Goal: Task Accomplishment & Management: Use online tool/utility

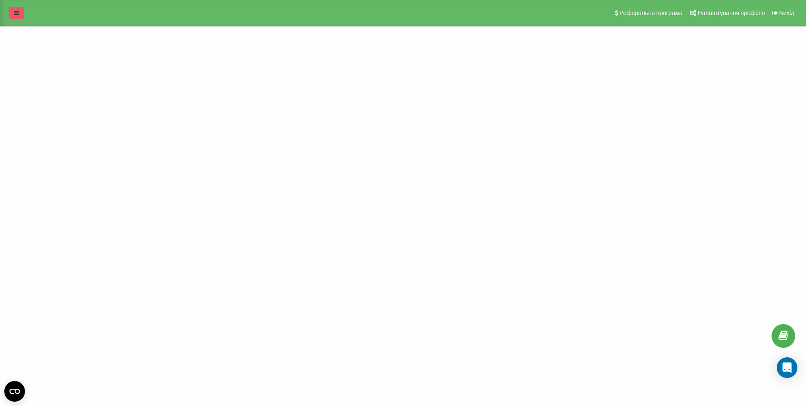
click at [21, 15] on link at bounding box center [17, 13] width 16 height 12
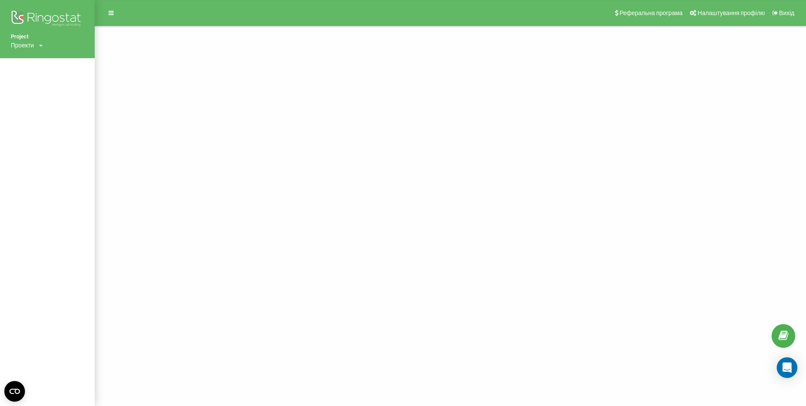
click at [37, 46] on div "Проекти [DOMAIN_NAME]" at bounding box center [27, 45] width 32 height 9
click at [35, 57] on link "[DOMAIN_NAME]" at bounding box center [39, 58] width 42 height 7
click at [109, 11] on icon at bounding box center [111, 13] width 5 height 6
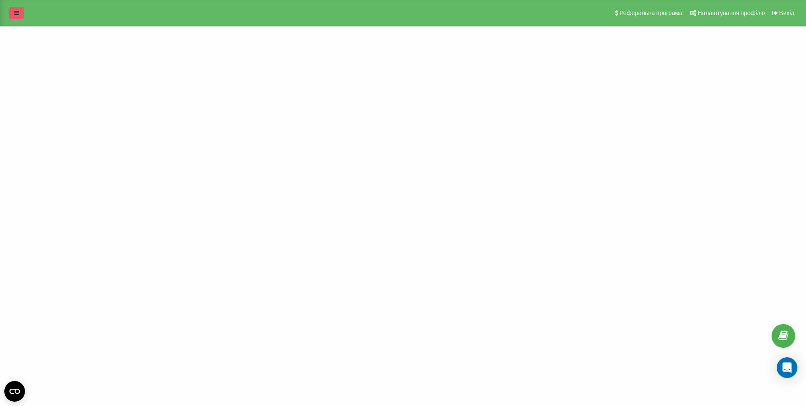
click at [17, 11] on icon at bounding box center [16, 13] width 5 height 6
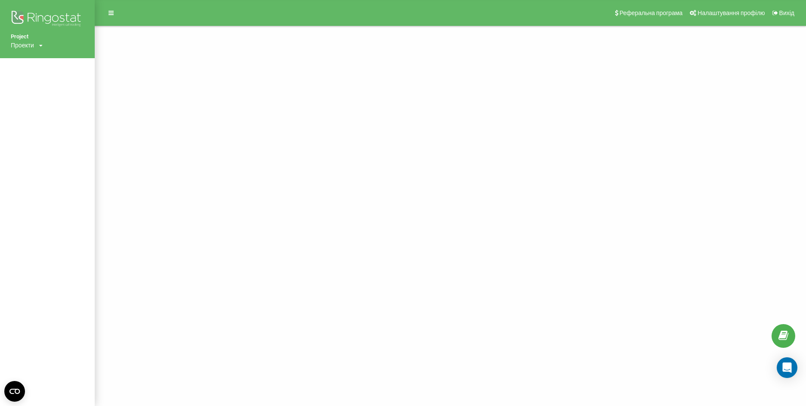
click at [35, 46] on div "Проекти [DOMAIN_NAME]" at bounding box center [27, 45] width 32 height 9
click at [35, 55] on link "[DOMAIN_NAME]" at bounding box center [39, 58] width 42 height 7
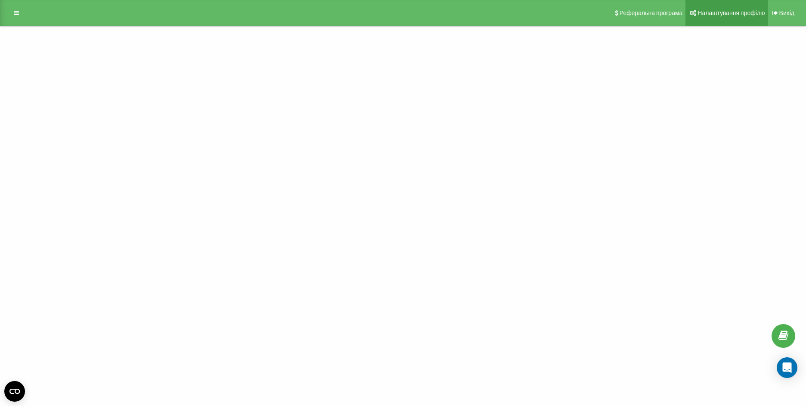
click at [720, 14] on span "Налаштування профілю" at bounding box center [731, 12] width 67 height 7
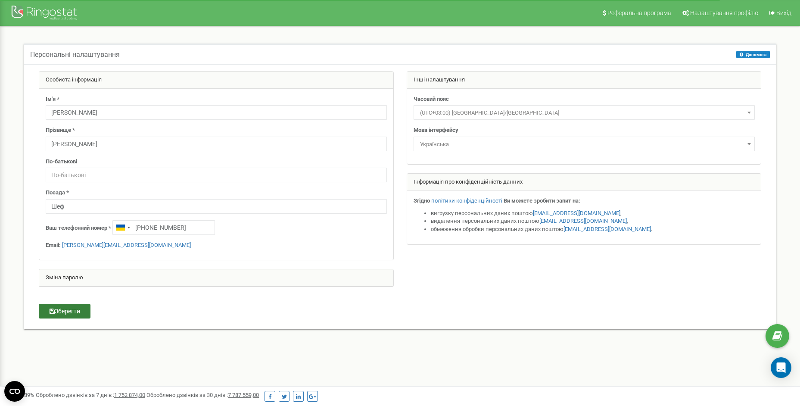
click at [72, 309] on button "Зберегти" at bounding box center [65, 311] width 52 height 15
click at [34, 9] on div at bounding box center [45, 13] width 69 height 21
click at [774, 12] on icon at bounding box center [772, 13] width 6 height 6
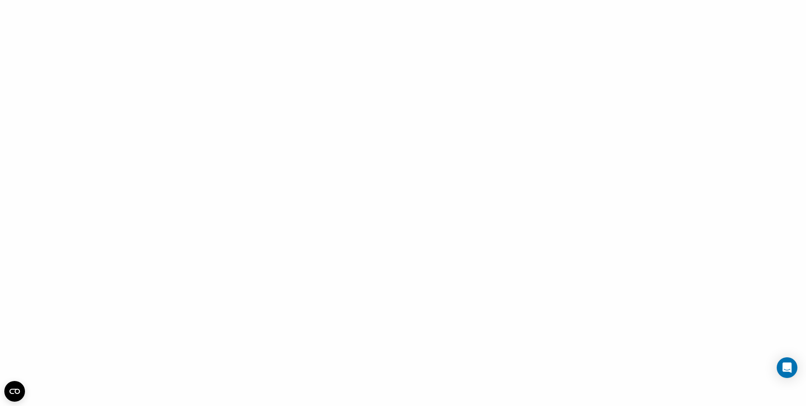
click at [211, 94] on div at bounding box center [403, 203] width 806 height 406
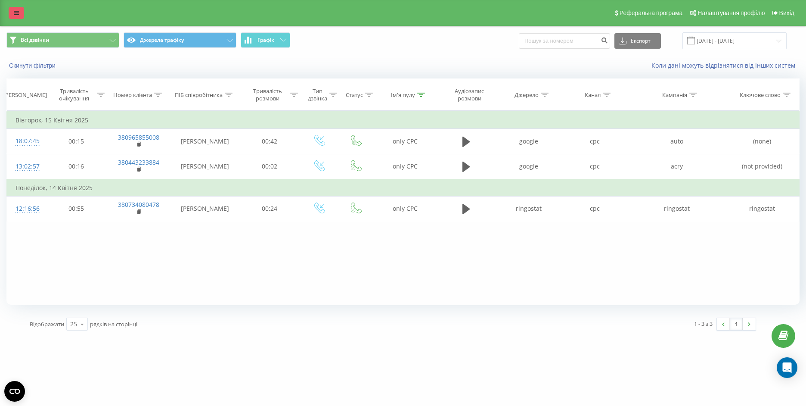
click at [17, 13] on icon at bounding box center [16, 13] width 5 height 6
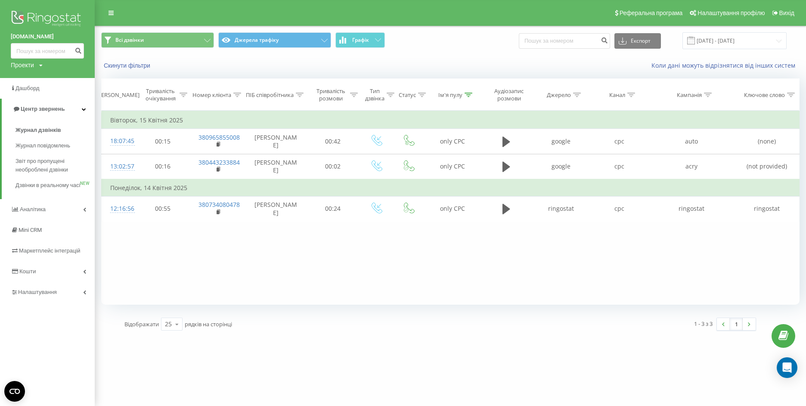
click at [41, 63] on icon at bounding box center [40, 65] width 3 height 5
click at [58, 254] on span "Маркетплейс інтеграцій" at bounding box center [52, 250] width 66 height 6
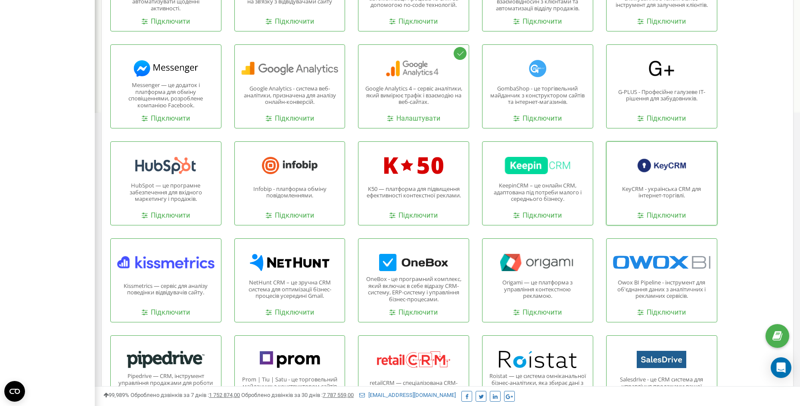
scroll to position [404, 0]
click at [668, 214] on link "Підключити" at bounding box center [661, 216] width 48 height 10
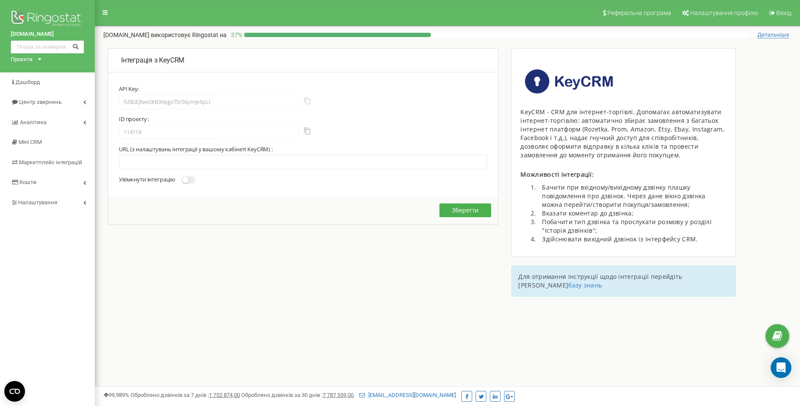
click at [307, 100] on button "button" at bounding box center [307, 100] width 6 height 7
click at [307, 103] on button "button" at bounding box center [307, 100] width 6 height 7
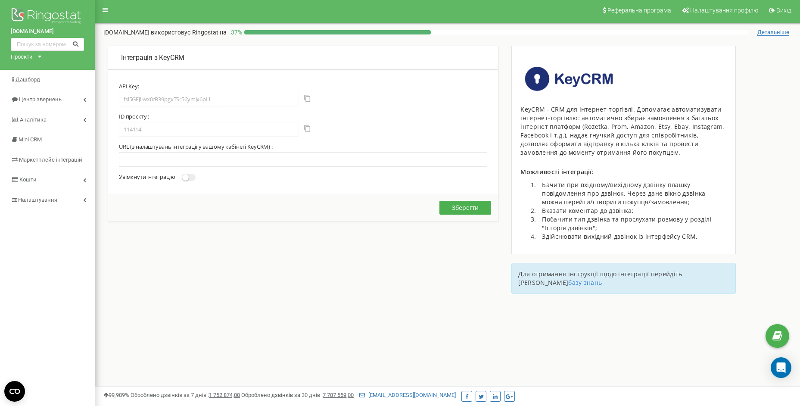
scroll to position [3, 0]
